Goal: Navigation & Orientation: Go to known website

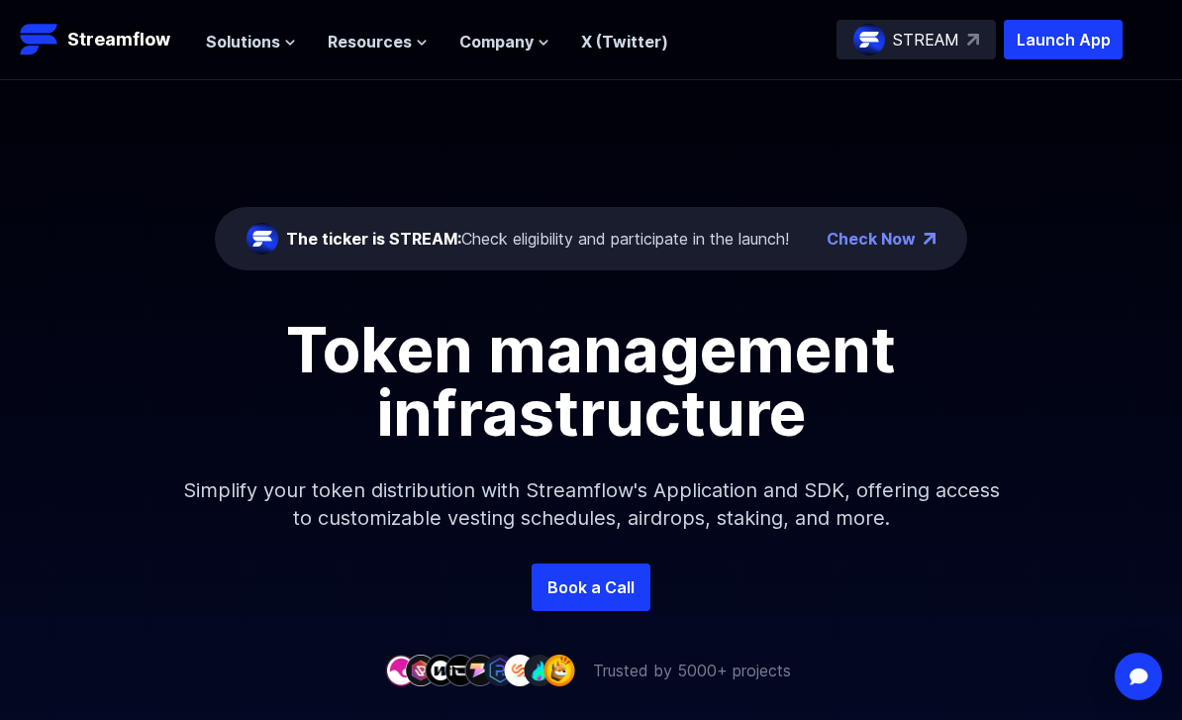
click at [963, 39] on div "STREAM" at bounding box center [916, 40] width 159 height 40
click at [260, 48] on span "Solutions" at bounding box center [243, 42] width 74 height 24
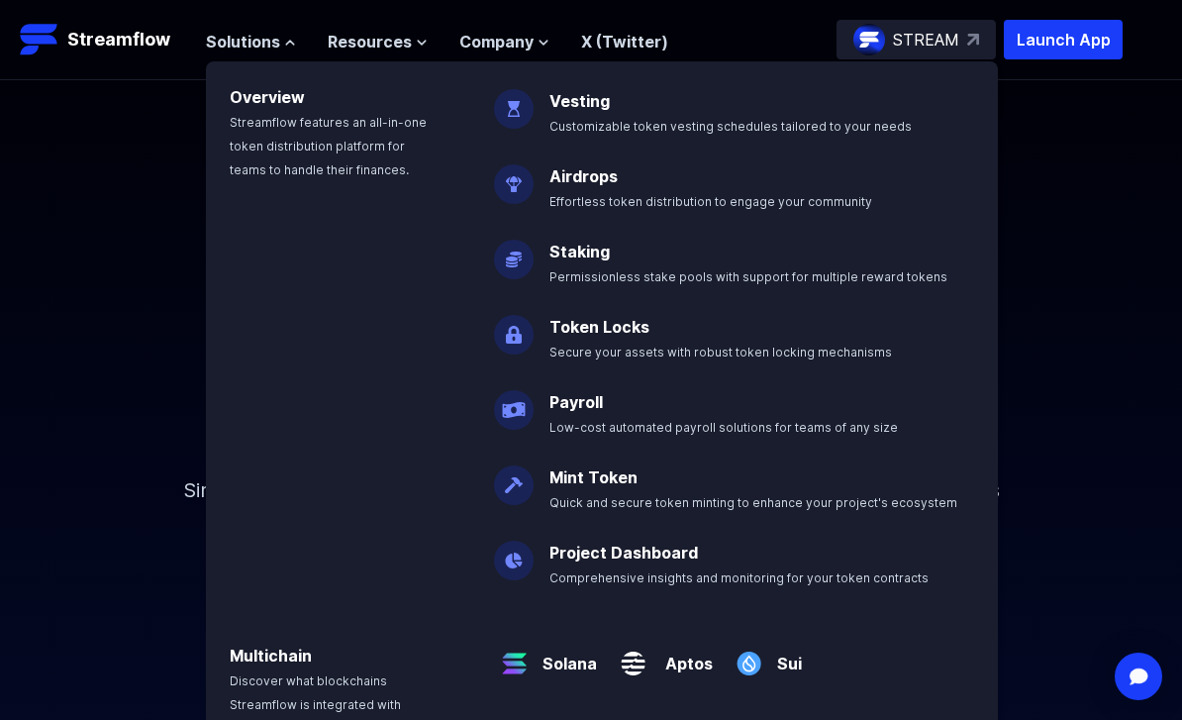
click at [154, 152] on div "The ticker is STREAM: Check eligibility and participate in the launch! Check No…" at bounding box center [591, 321] width 1182 height 483
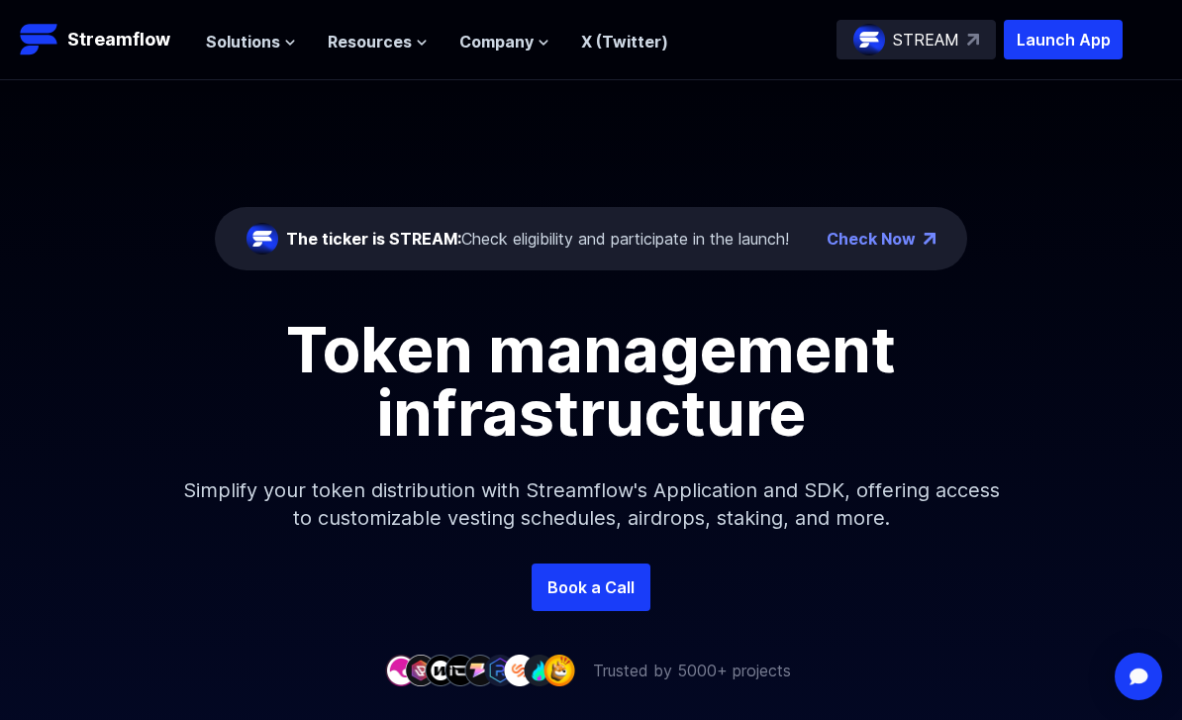
click at [374, 51] on span "Resources" at bounding box center [370, 42] width 84 height 24
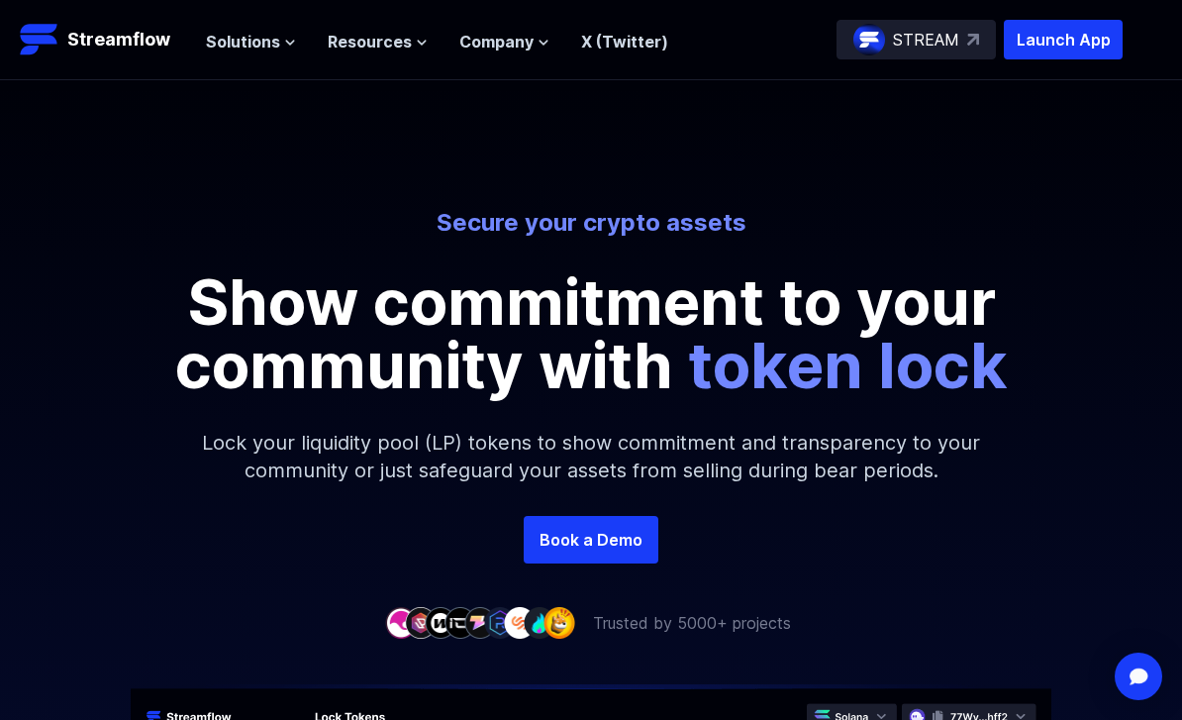
click at [964, 45] on div "STREAM" at bounding box center [916, 40] width 159 height 40
click at [637, 547] on link "Book a Demo" at bounding box center [591, 540] width 135 height 48
click at [1088, 34] on p "Launch App" at bounding box center [1063, 40] width 119 height 40
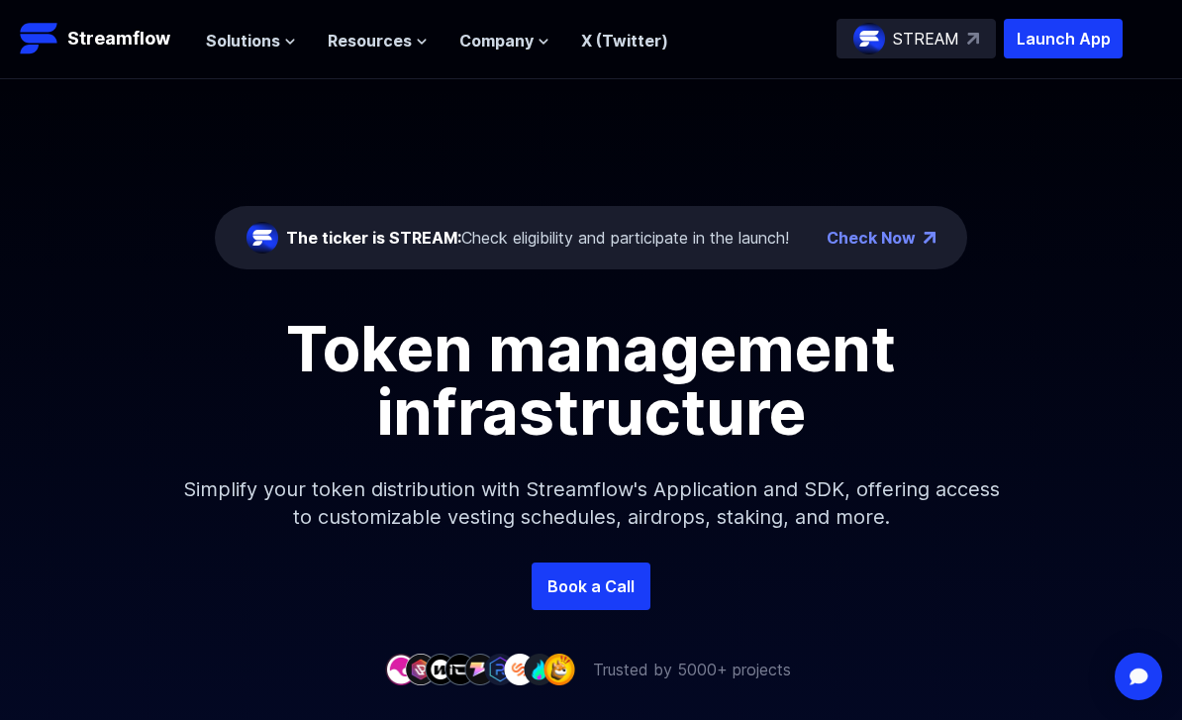
scroll to position [2, 0]
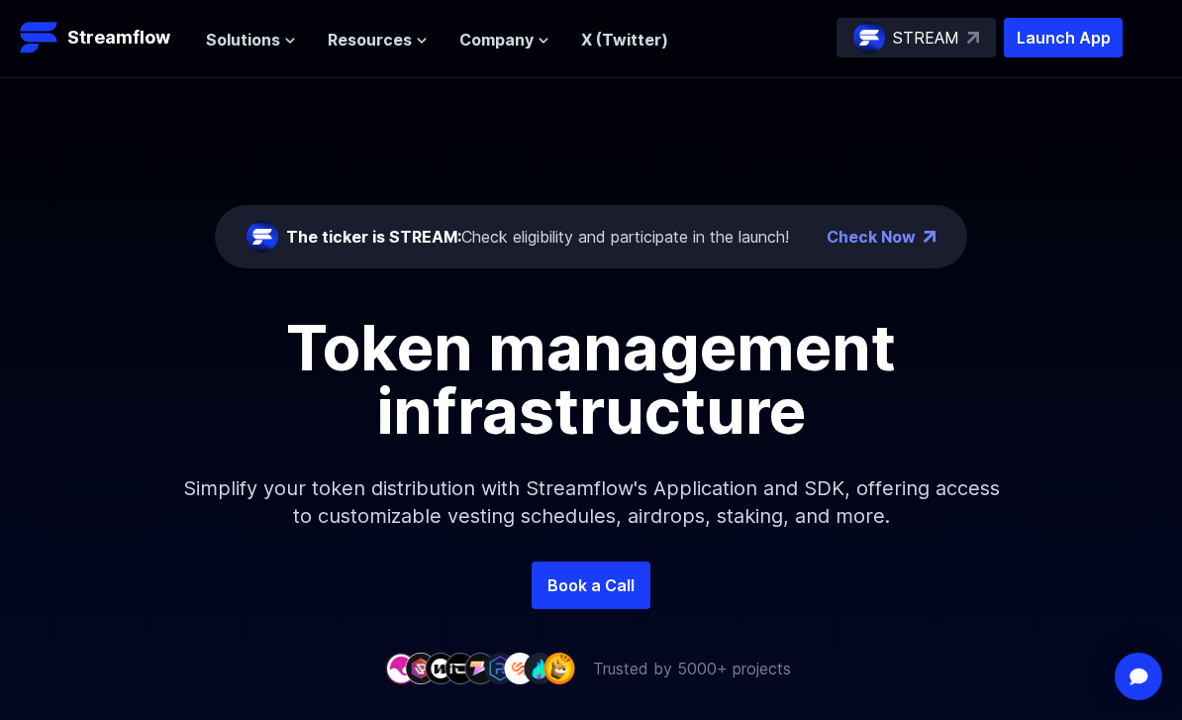
click at [1091, 43] on p "Launch App" at bounding box center [1063, 38] width 119 height 40
